Goal: Task Accomplishment & Management: Manage account settings

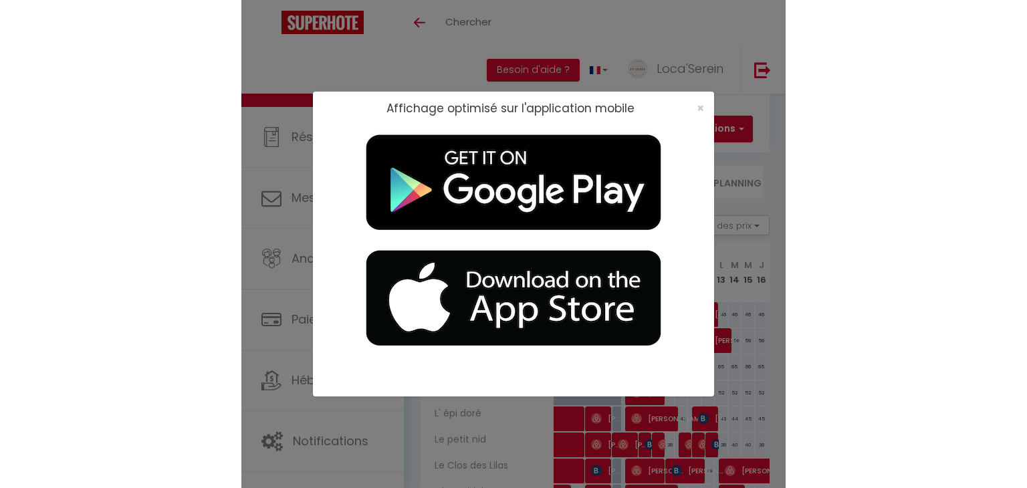
scroll to position [112, 0]
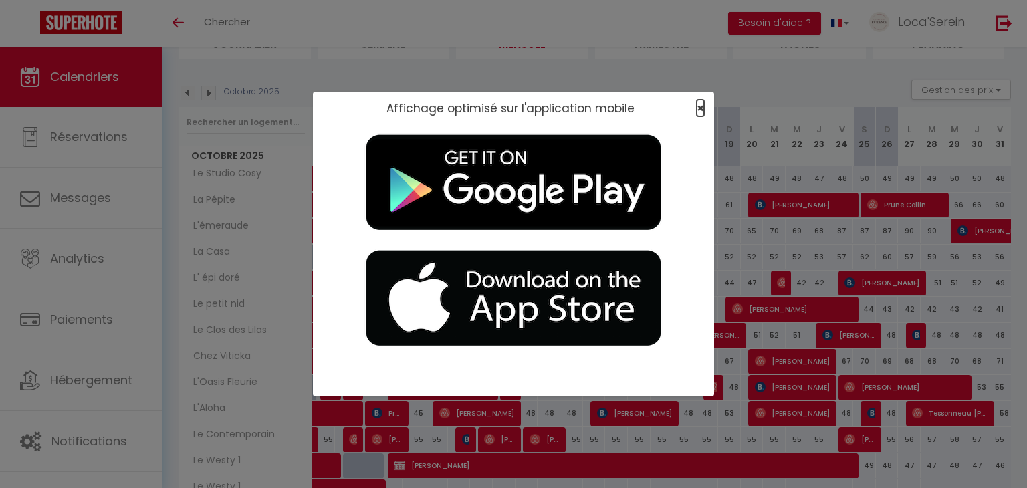
click at [544, 106] on span "×" at bounding box center [700, 108] width 7 height 17
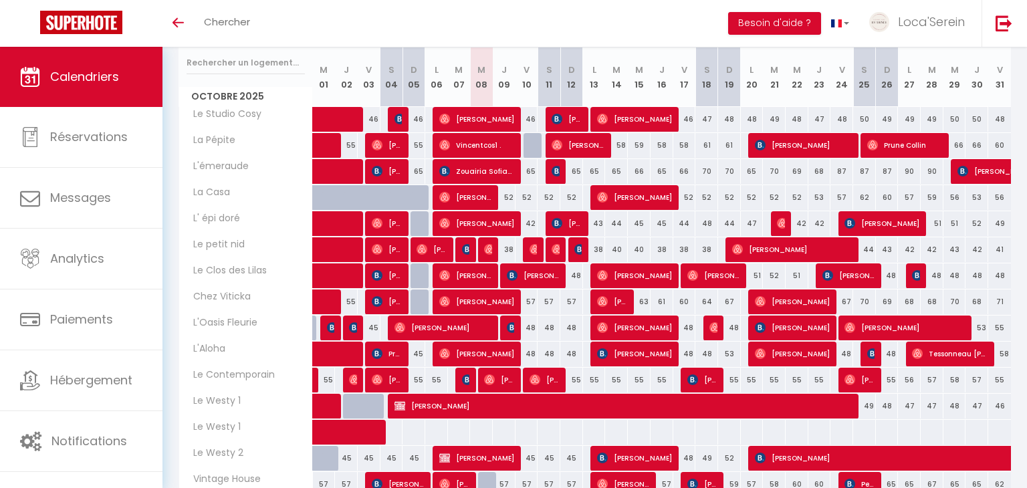
scroll to position [173, 0]
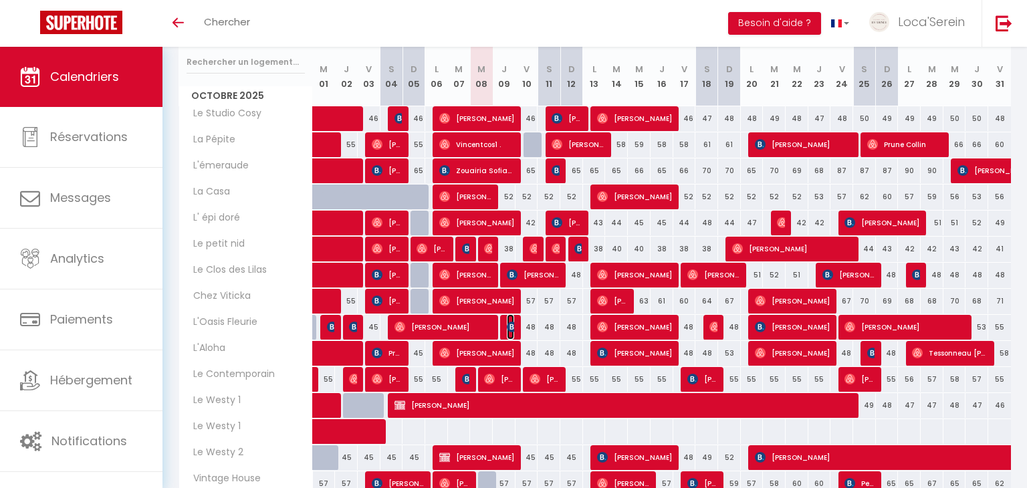
click at [510, 327] on img at bounding box center [512, 327] width 11 height 11
select select "OK"
select select "0"
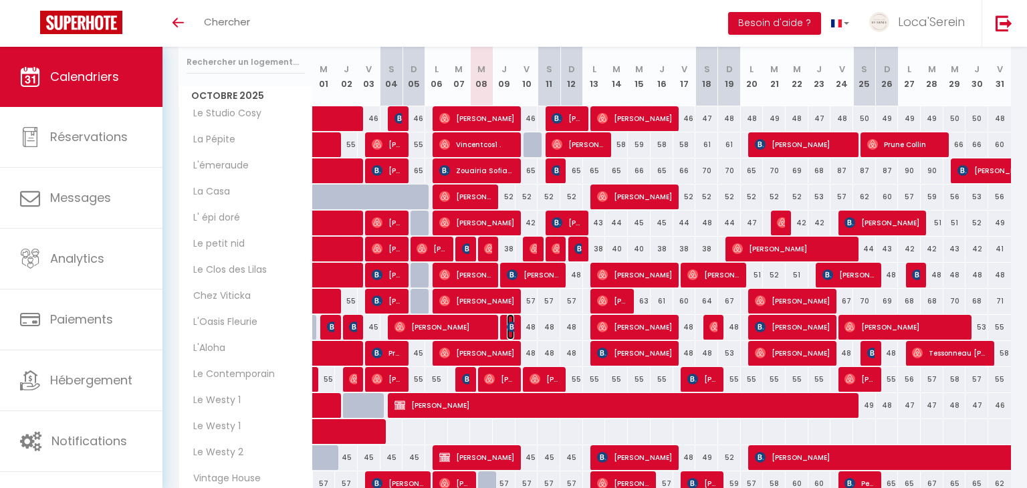
select select "1"
select select
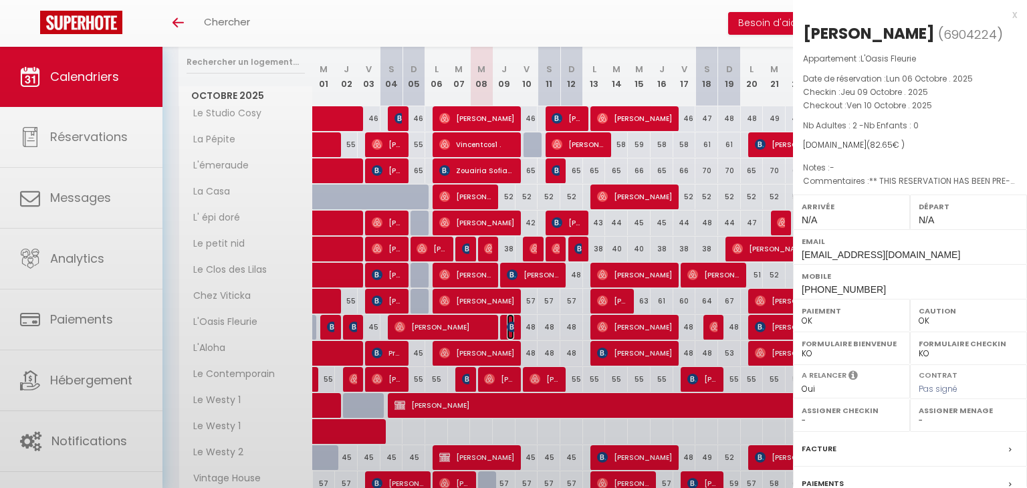
select select "31034"
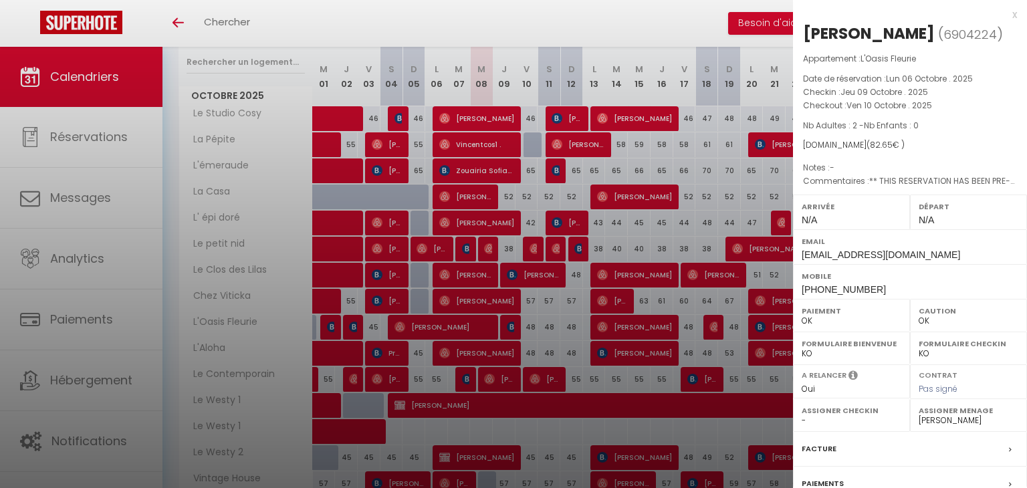
click at [511, 326] on div at bounding box center [513, 244] width 1027 height 488
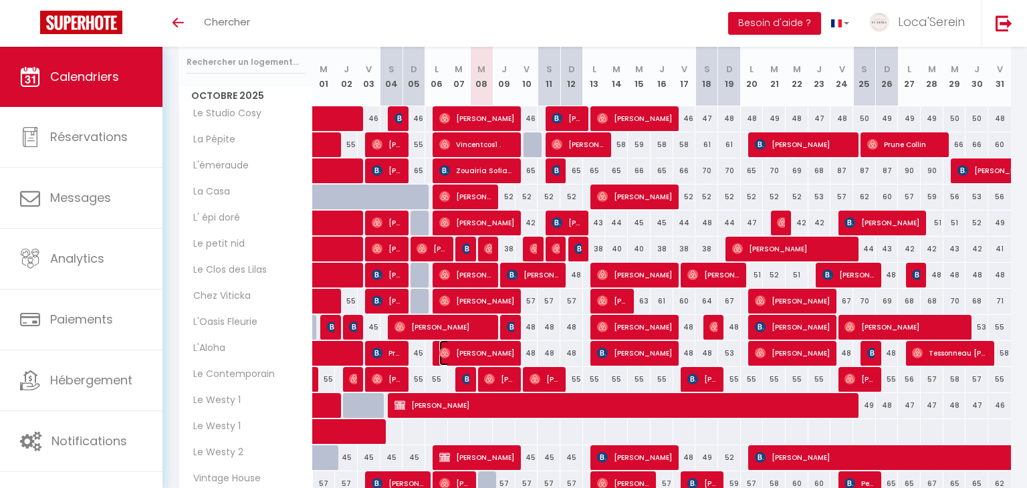
click at [504, 354] on span "[PERSON_NAME]" at bounding box center [477, 352] width 76 height 25
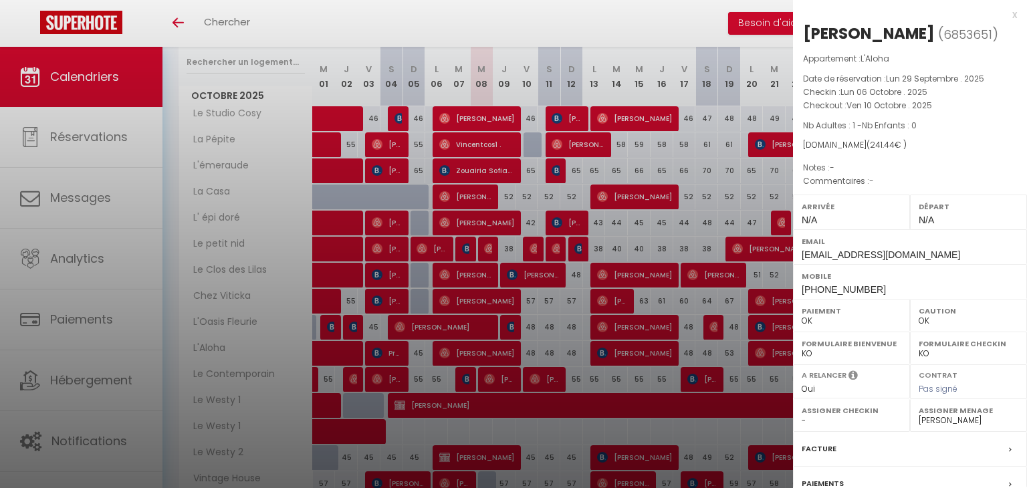
click at [504, 353] on div at bounding box center [513, 244] width 1027 height 488
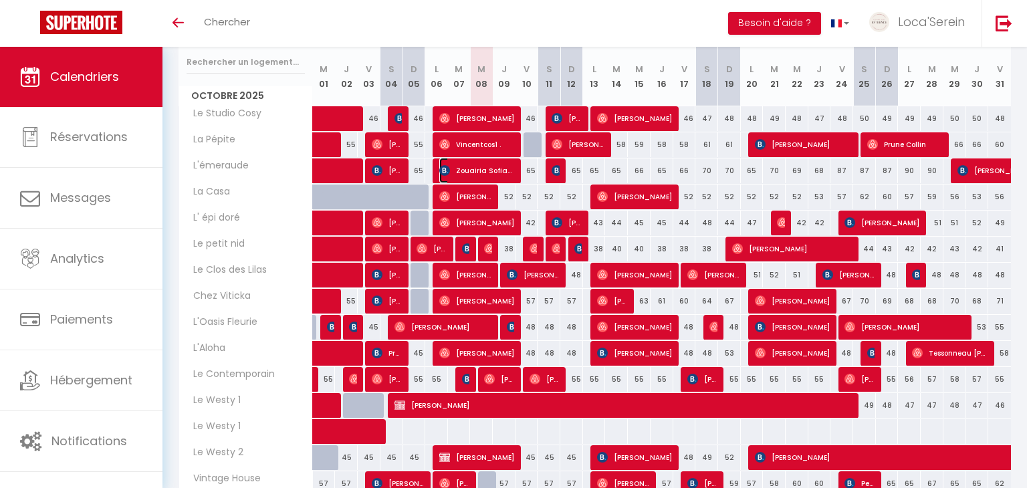
click at [485, 163] on span "Zouairia Sofiane" at bounding box center [477, 170] width 76 height 25
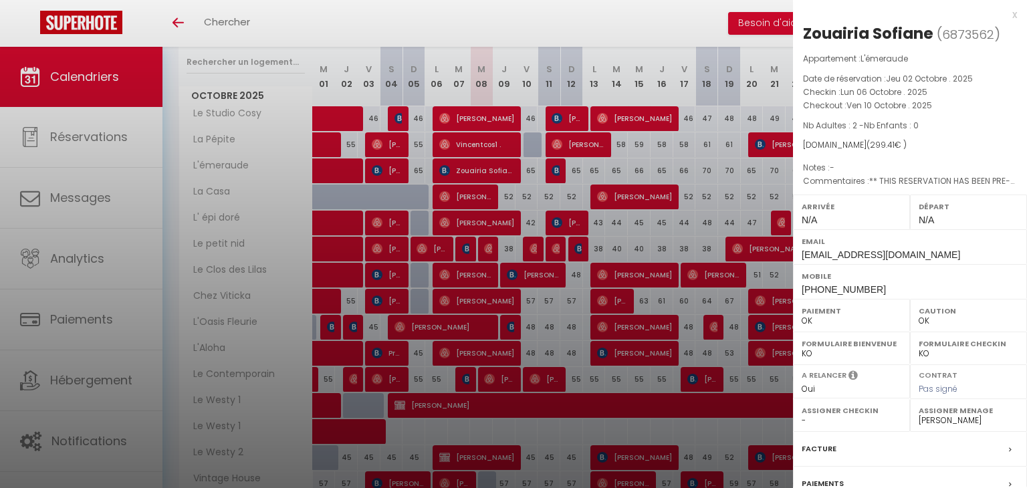
click at [952, 426] on div "Assigner Menage - matthieu ackermann Carole Allegret Manuel LOPEZ Grégory GENIN…" at bounding box center [968, 415] width 117 height 33
click at [951, 414] on label "Assigner Menage" at bounding box center [969, 410] width 100 height 13
click at [951, 416] on select "- matthieu ackermann Carole Allegret Manuel LOPEZ Grégory GENIN Marie Janicot M…" at bounding box center [969, 421] width 100 height 12
click at [919, 415] on select "- matthieu ackermann Carole Allegret Manuel LOPEZ Grégory GENIN Marie Janicot M…" at bounding box center [969, 421] width 100 height 12
click at [687, 150] on div at bounding box center [513, 244] width 1027 height 488
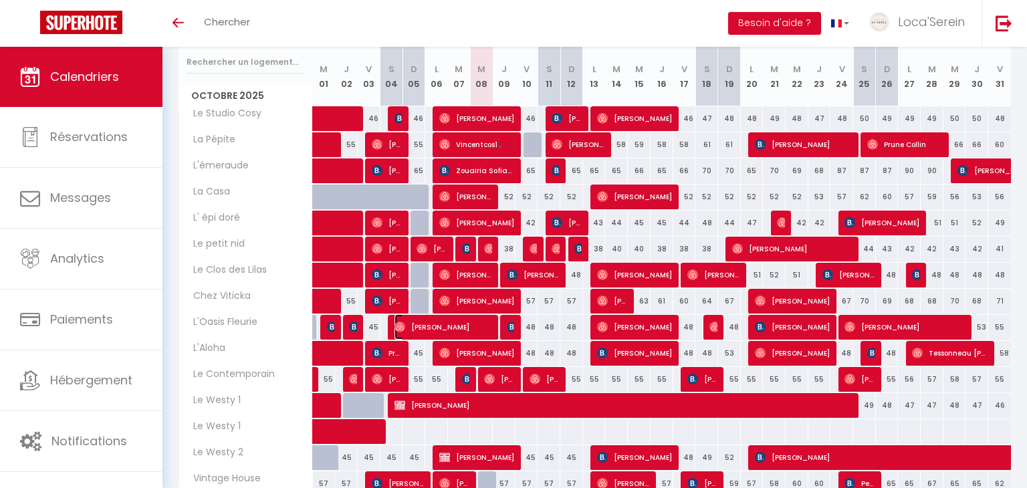
click at [479, 324] on span "[PERSON_NAME]" at bounding box center [443, 326] width 98 height 25
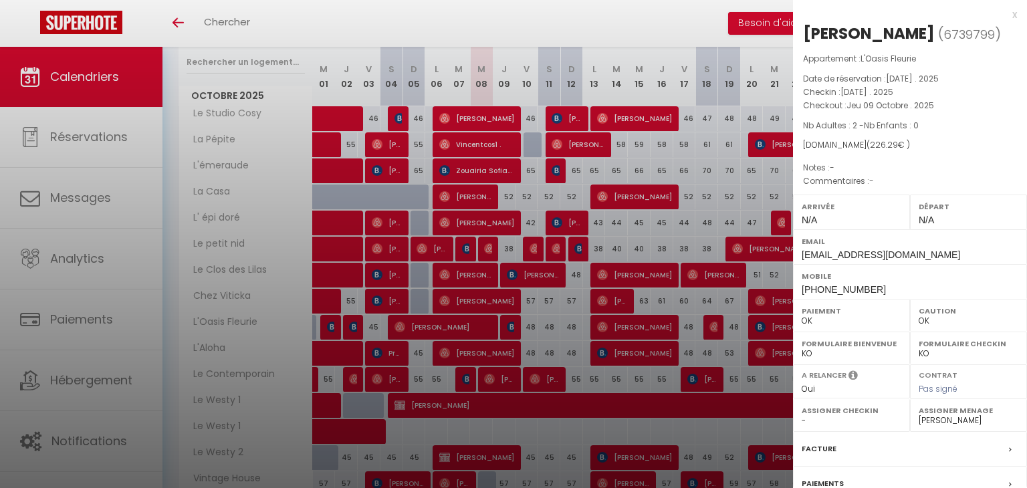
click at [479, 324] on div at bounding box center [513, 244] width 1027 height 488
